Goal: Information Seeking & Learning: Find specific page/section

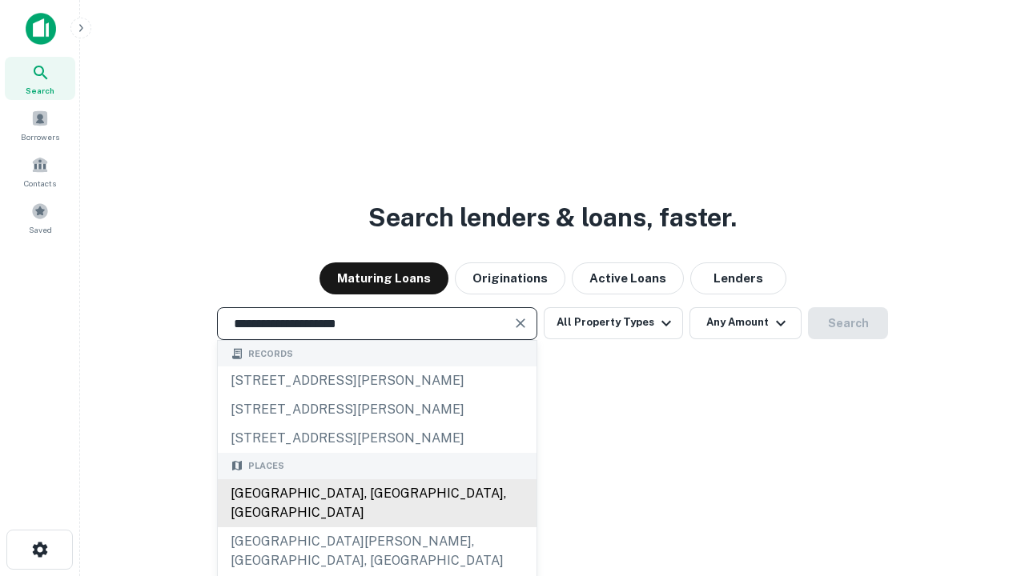
click at [376, 528] on div "[GEOGRAPHIC_DATA], [GEOGRAPHIC_DATA], [GEOGRAPHIC_DATA]" at bounding box center [377, 504] width 319 height 48
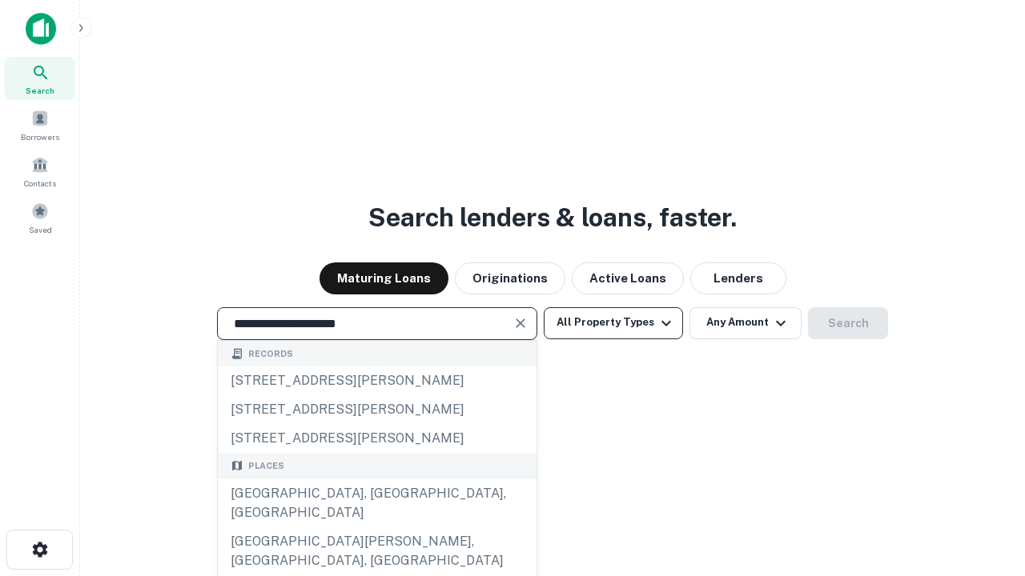
type input "**********"
click at [613, 323] on button "All Property Types" at bounding box center [613, 323] width 139 height 32
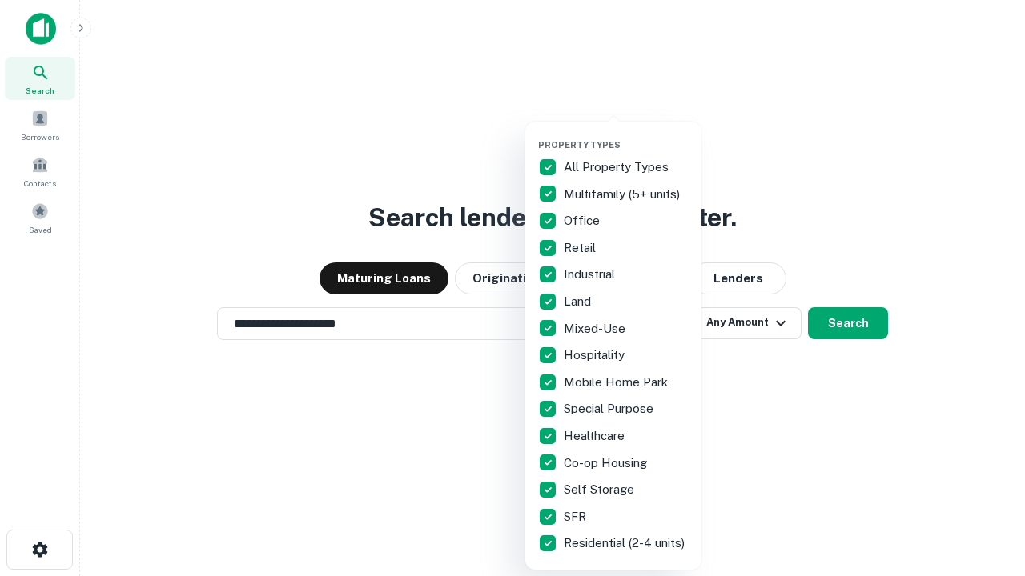
click at [626, 135] on button "button" at bounding box center [626, 135] width 176 height 1
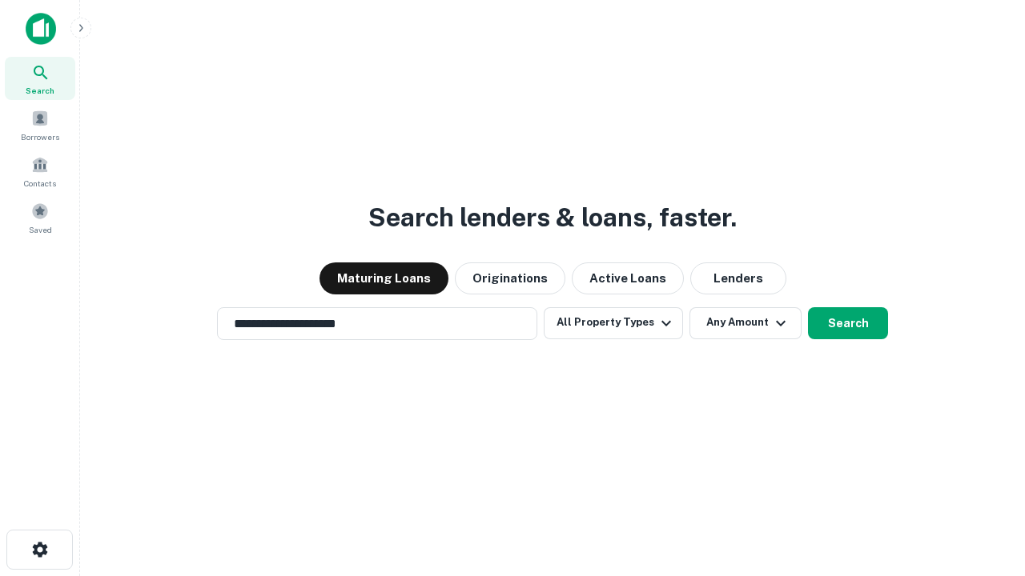
scroll to position [10, 193]
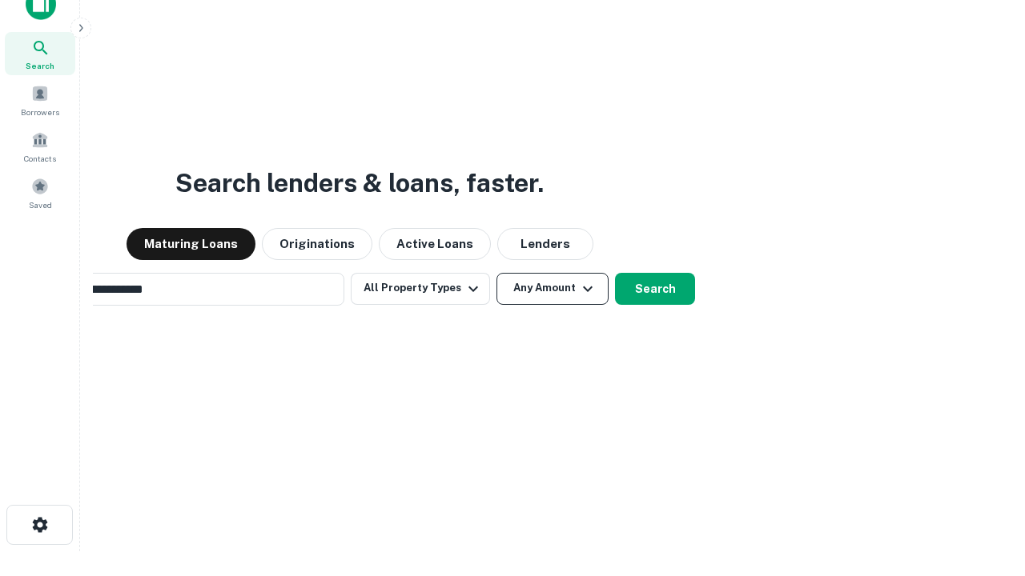
click at [496, 273] on button "Any Amount" at bounding box center [552, 289] width 112 height 32
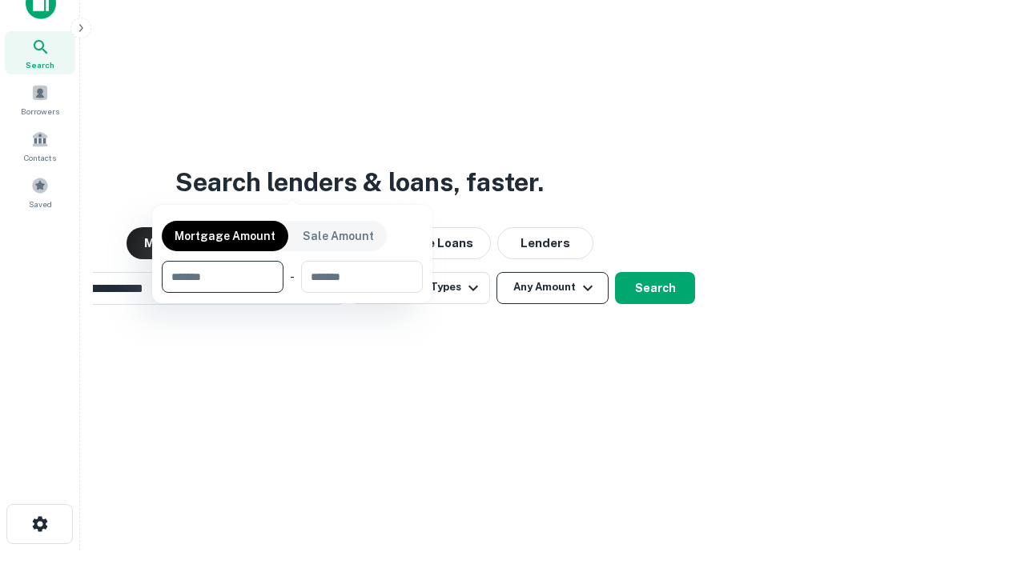
scroll to position [115, 453]
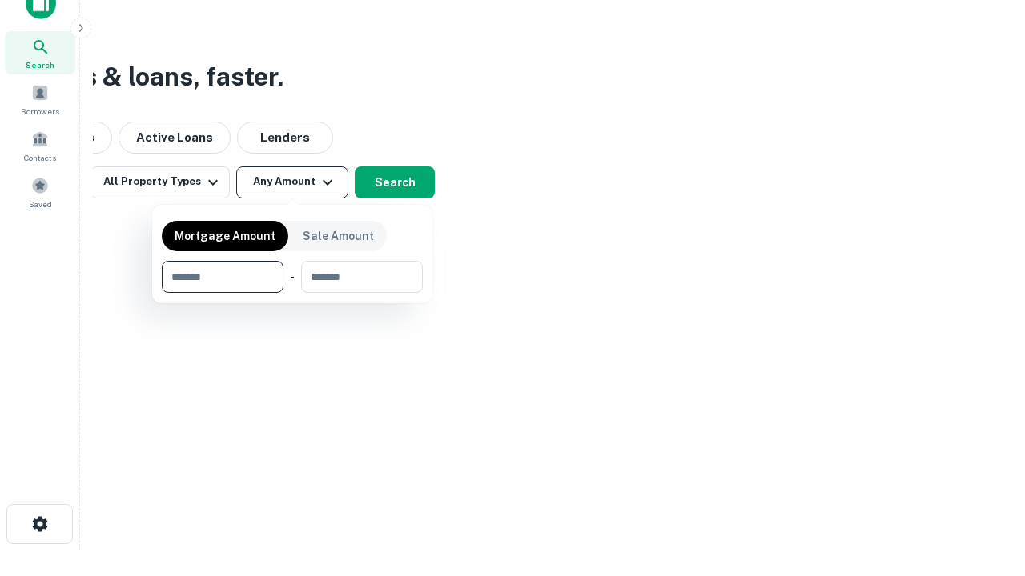
type input "*******"
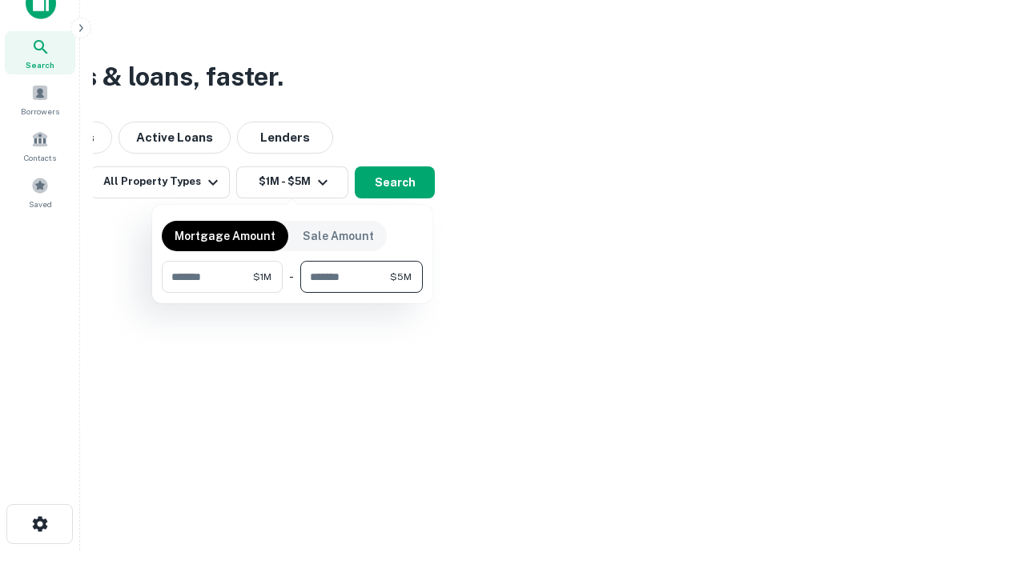
type input "*******"
click at [292, 293] on button "button" at bounding box center [292, 293] width 261 height 1
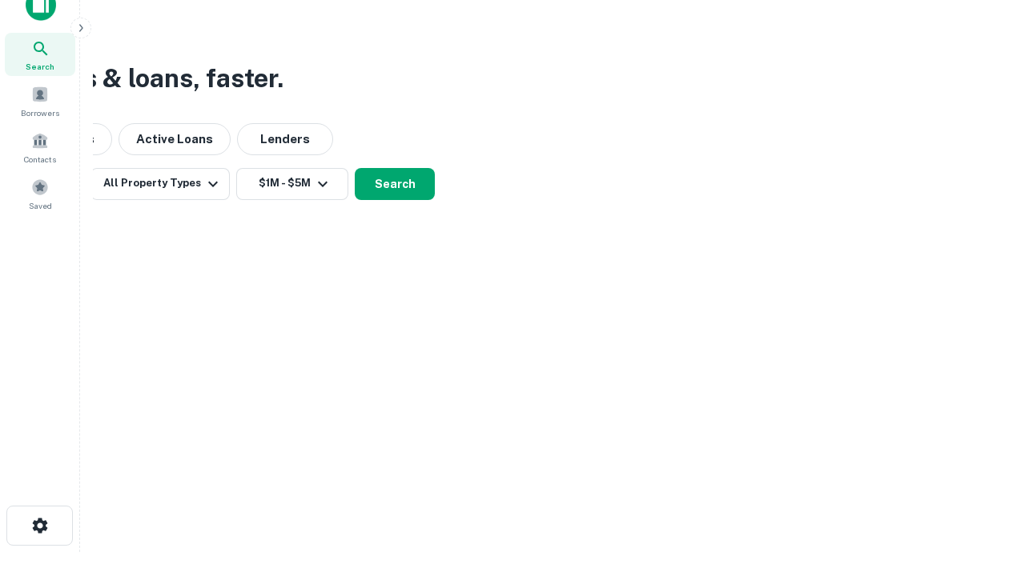
scroll to position [10, 295]
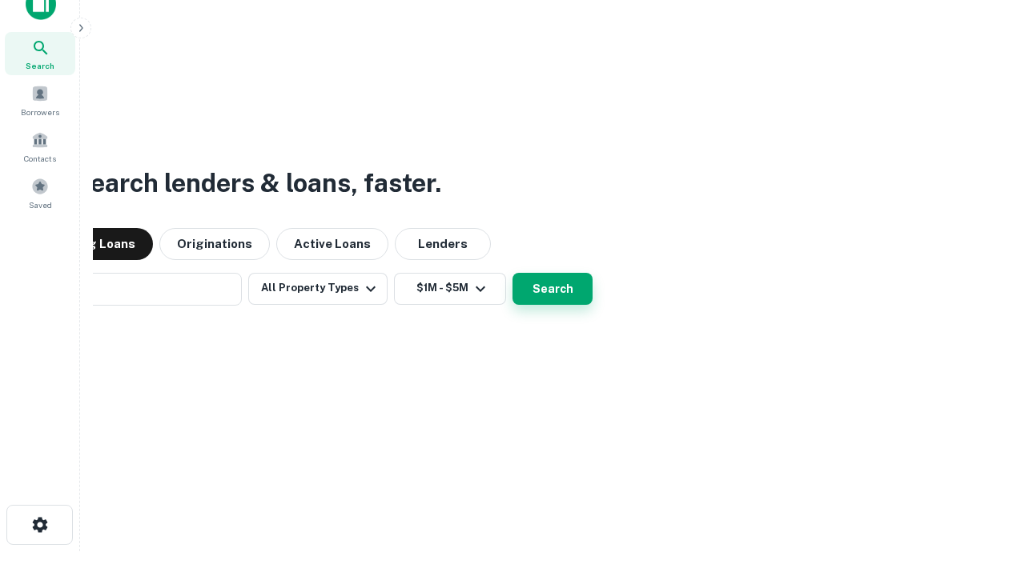
click at [512, 273] on button "Search" at bounding box center [552, 289] width 80 height 32
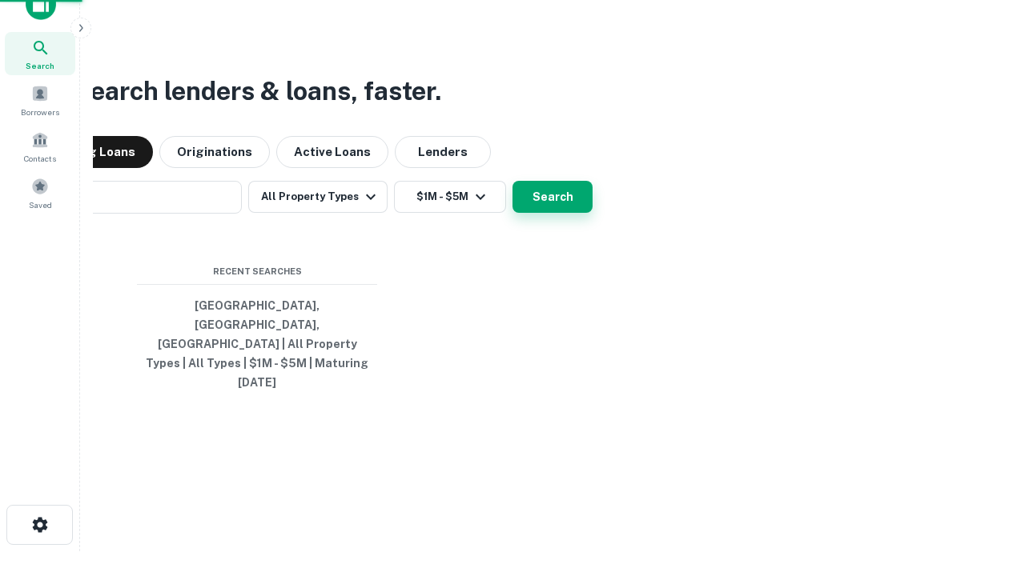
scroll to position [42, 453]
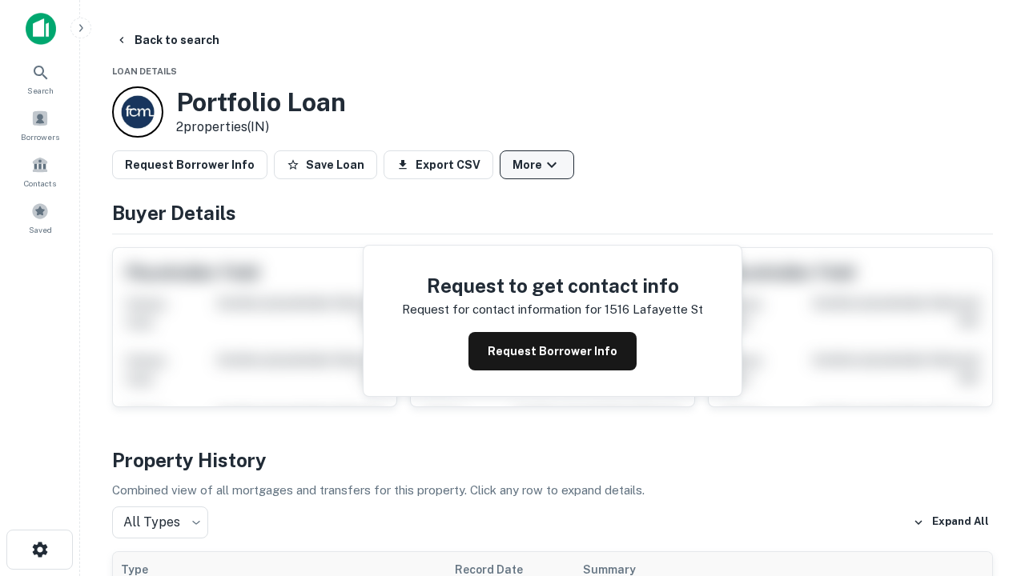
click at [536, 165] on button "More" at bounding box center [537, 165] width 74 height 29
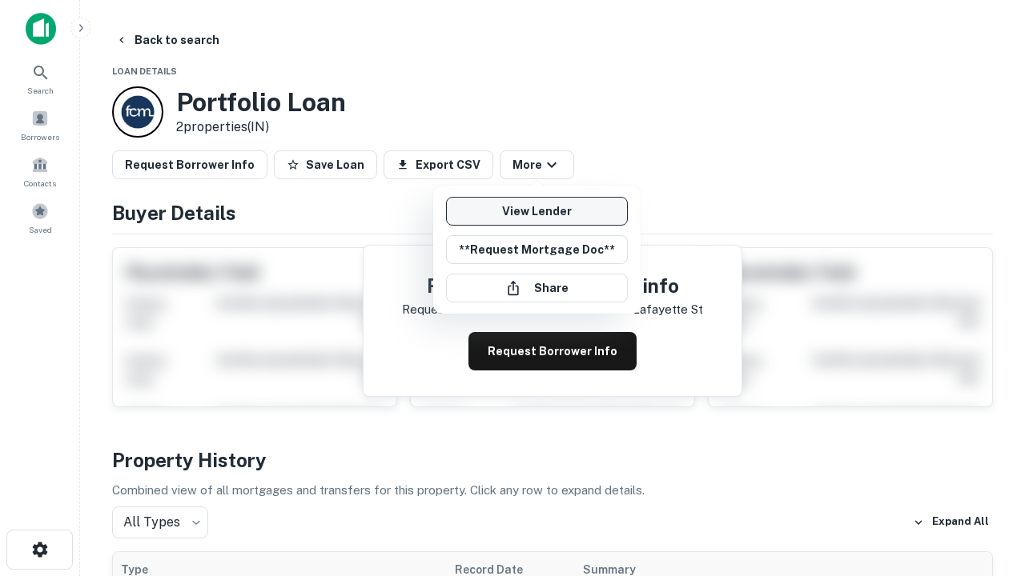
click at [536, 211] on link "View Lender" at bounding box center [537, 211] width 182 height 29
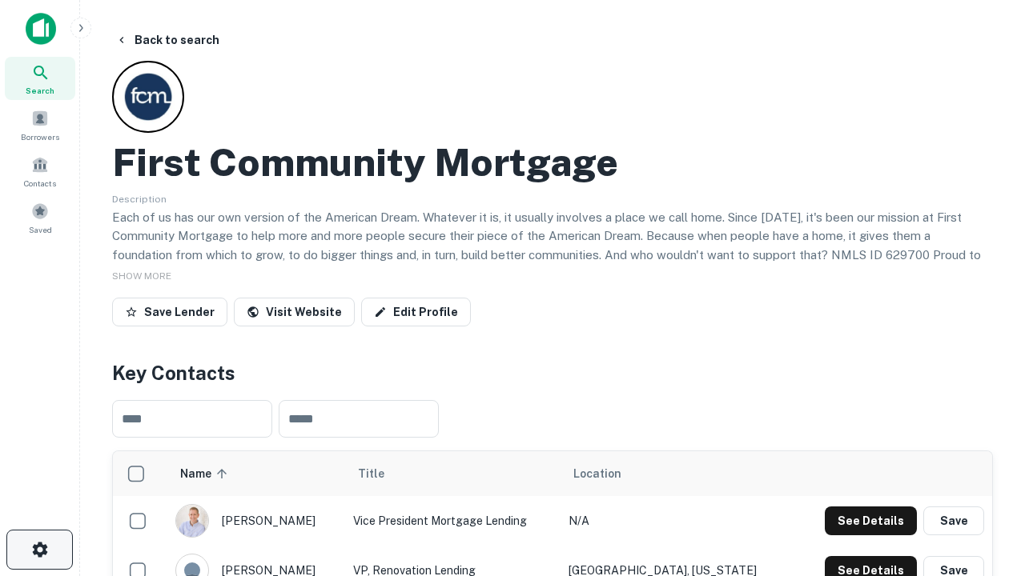
click at [39, 550] on icon "button" at bounding box center [39, 549] width 19 height 19
